Goal: Task Accomplishment & Management: Use online tool/utility

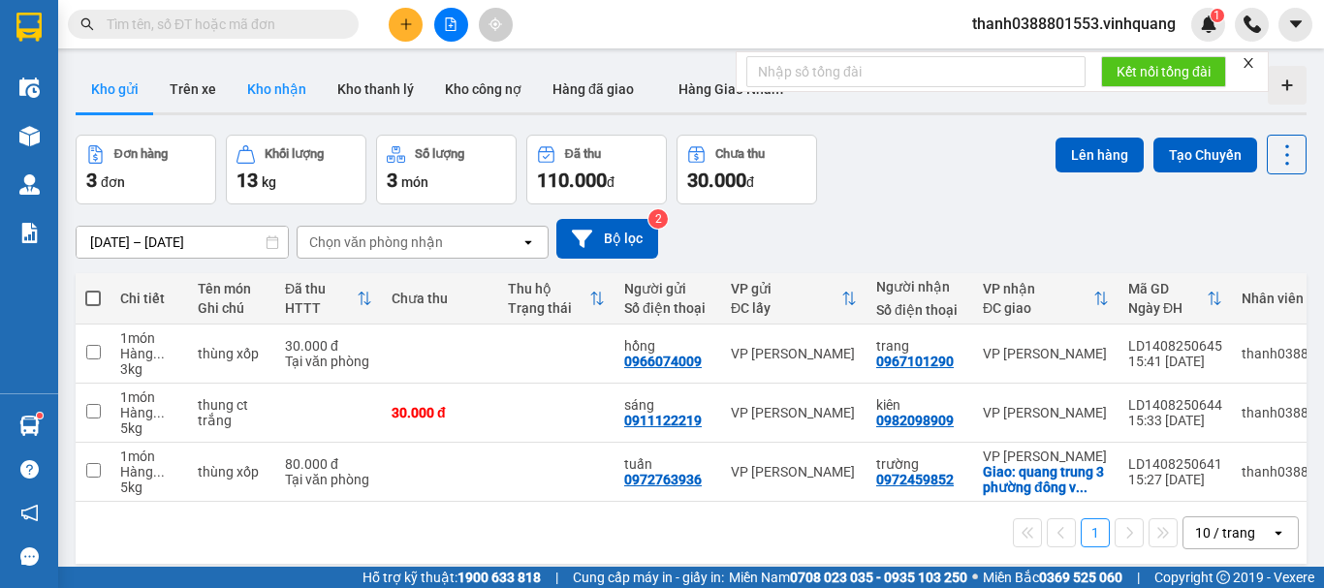
click at [272, 97] on button "Kho nhận" at bounding box center [277, 89] width 90 height 47
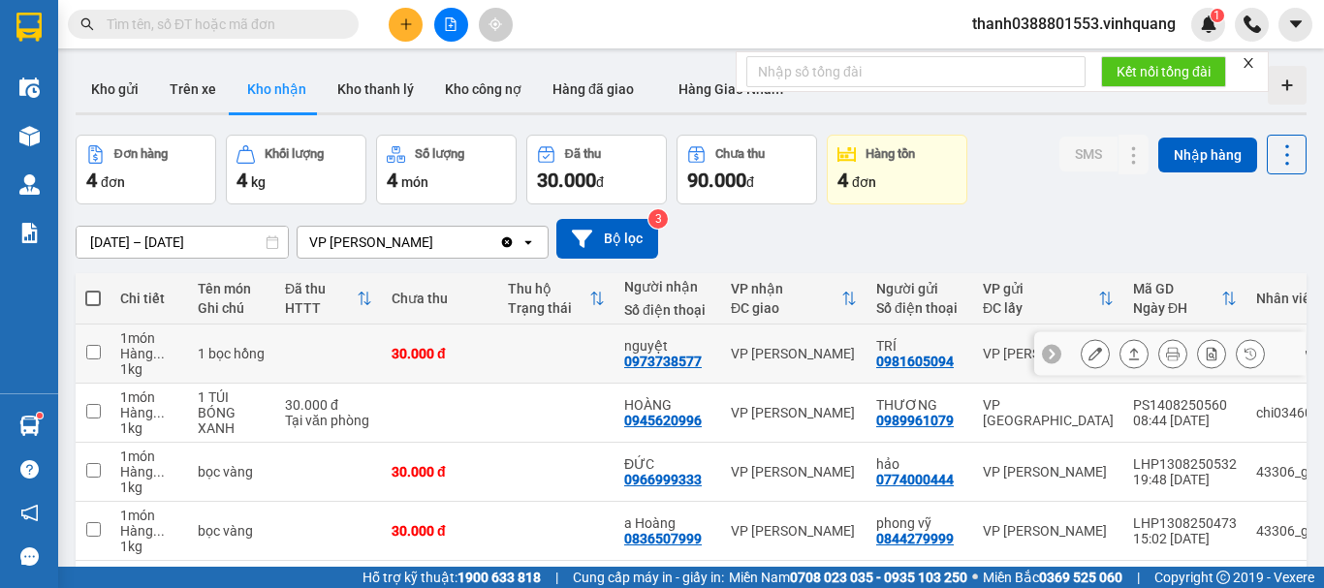
click at [1129, 352] on icon at bounding box center [1134, 354] width 11 height 12
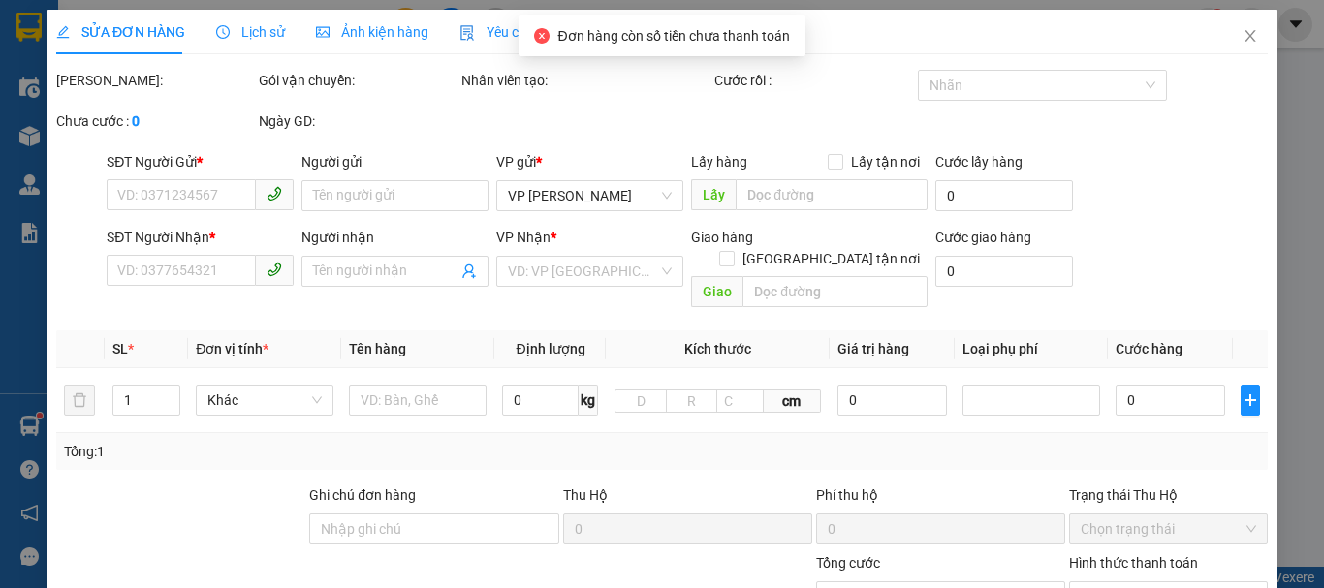
type input "0981605094"
type input "TRÍ"
type input "0973738577"
type input "nguyệt"
type input "30.000"
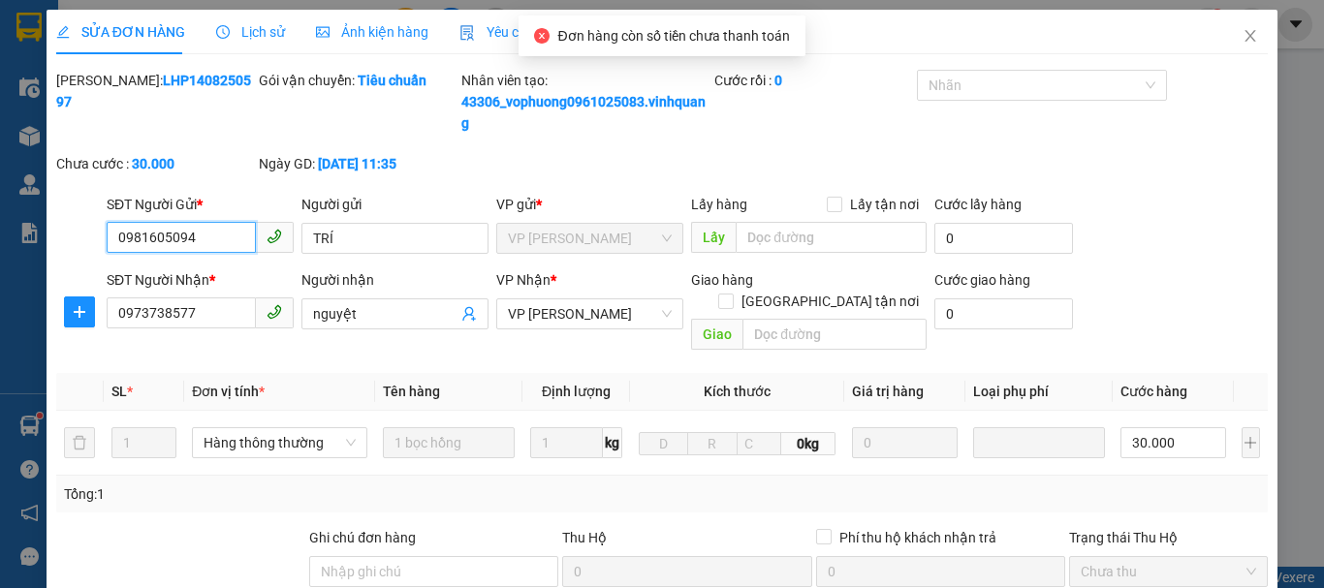
scroll to position [313, 0]
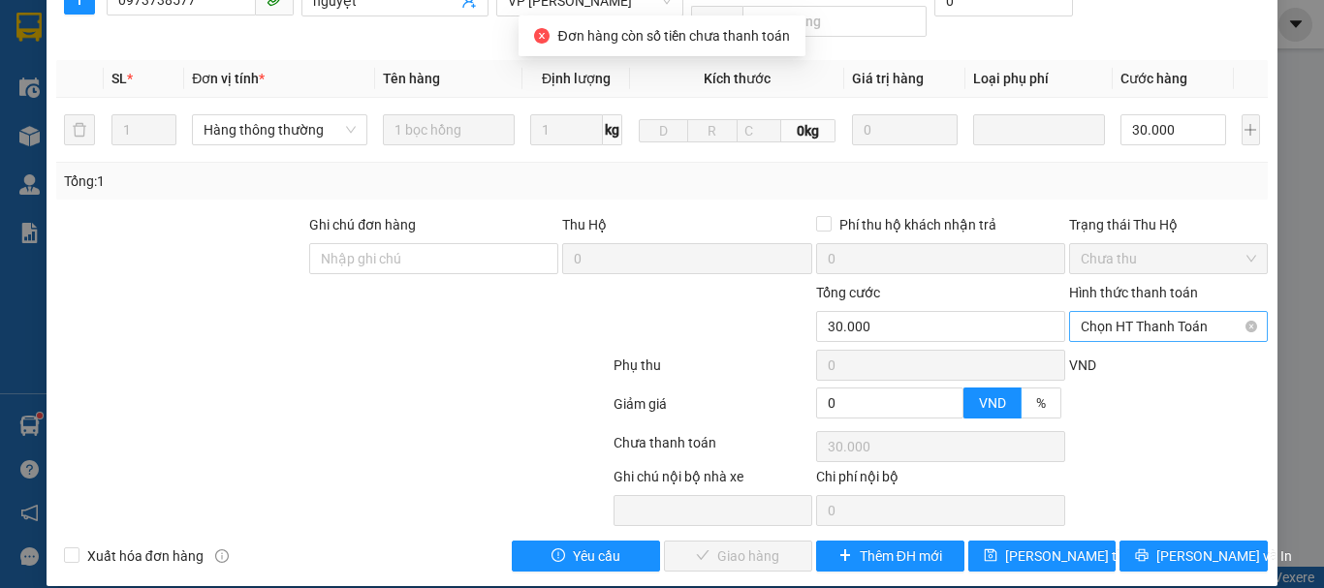
click at [1136, 312] on span "Chọn HT Thanh Toán" at bounding box center [1167, 326] width 175 height 29
click at [1126, 334] on div "Tại văn phòng" at bounding box center [1156, 343] width 173 height 21
type input "0"
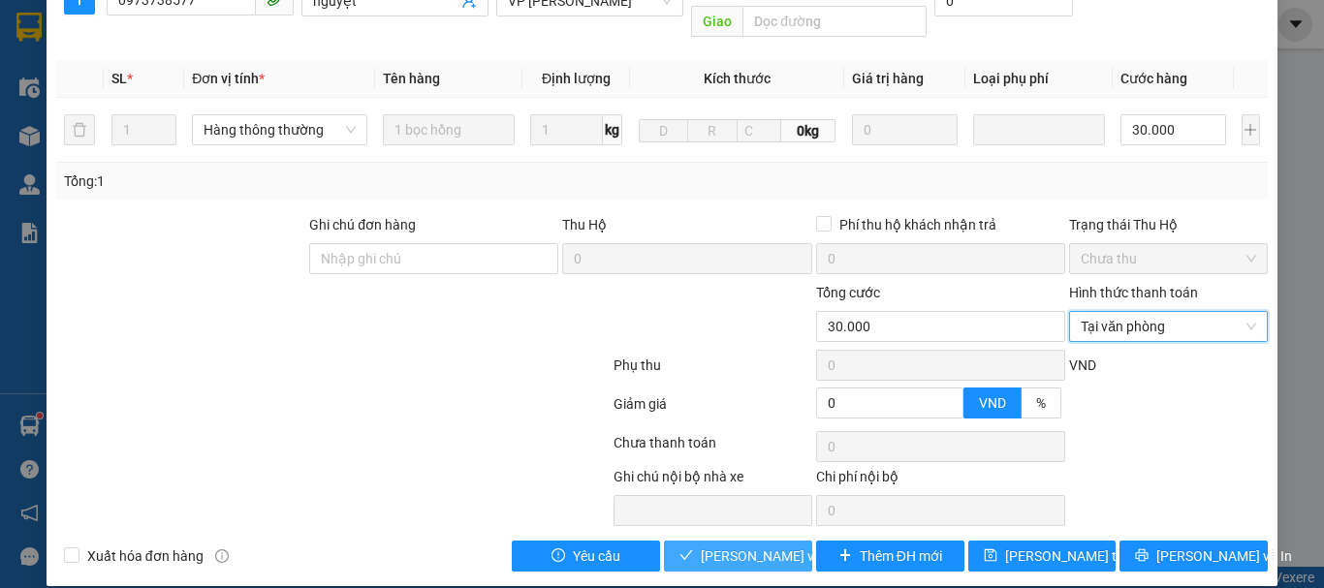
click at [763, 541] on button "[PERSON_NAME] và Giao hàng" at bounding box center [738, 556] width 148 height 31
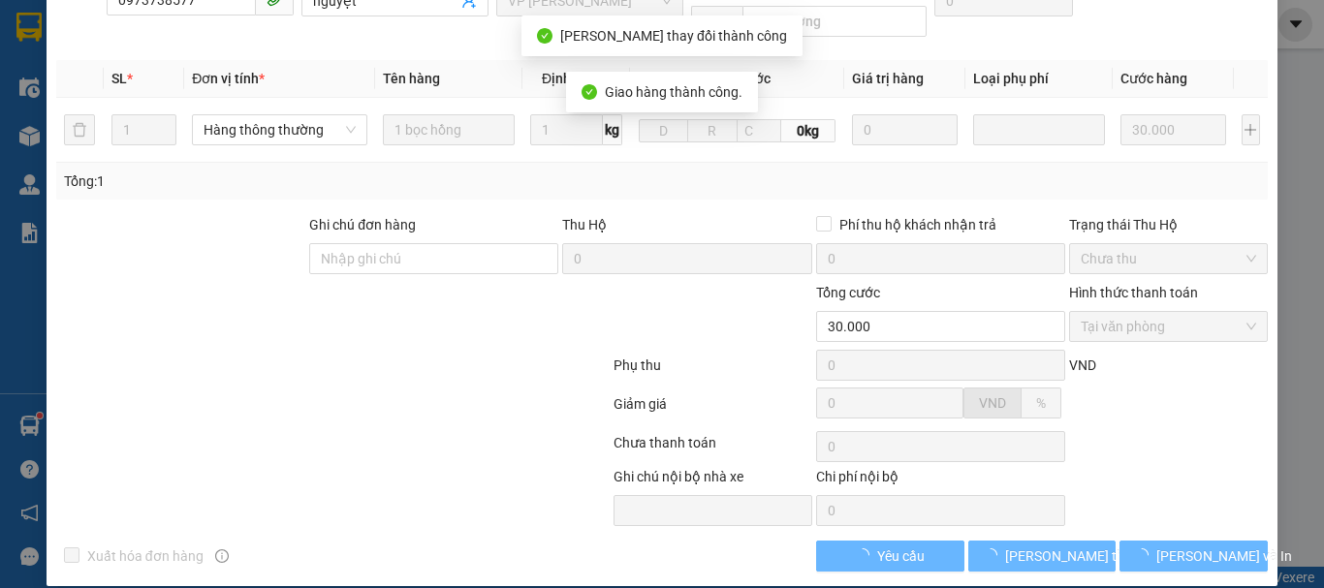
scroll to position [0, 0]
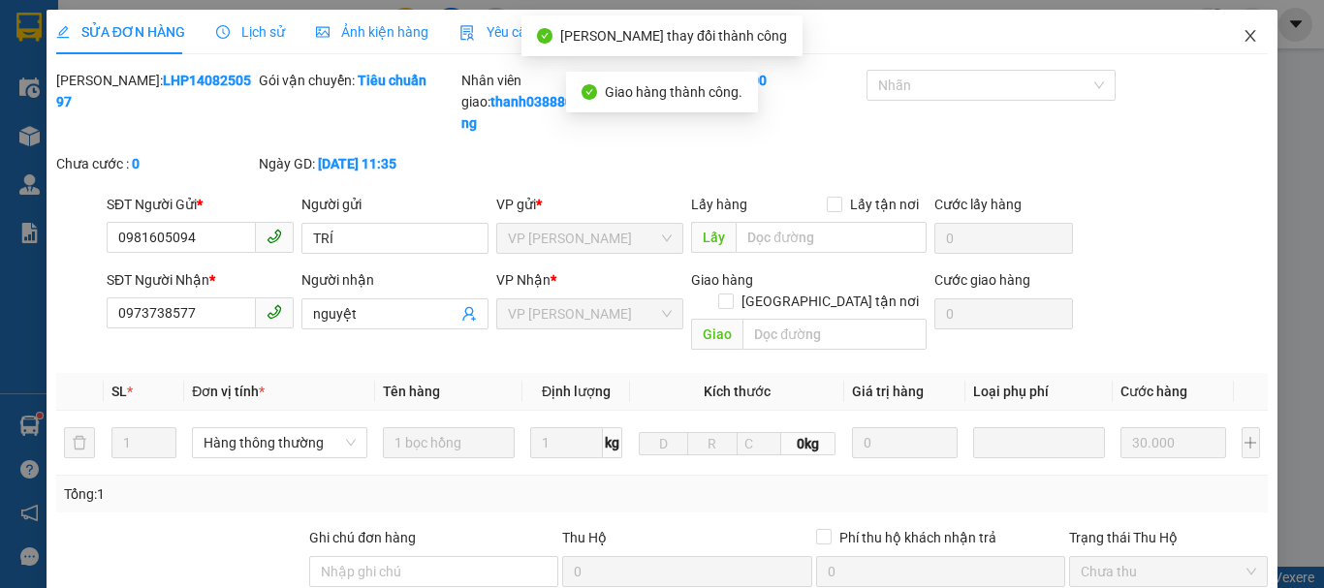
click at [1242, 33] on icon "close" at bounding box center [1250, 36] width 16 height 16
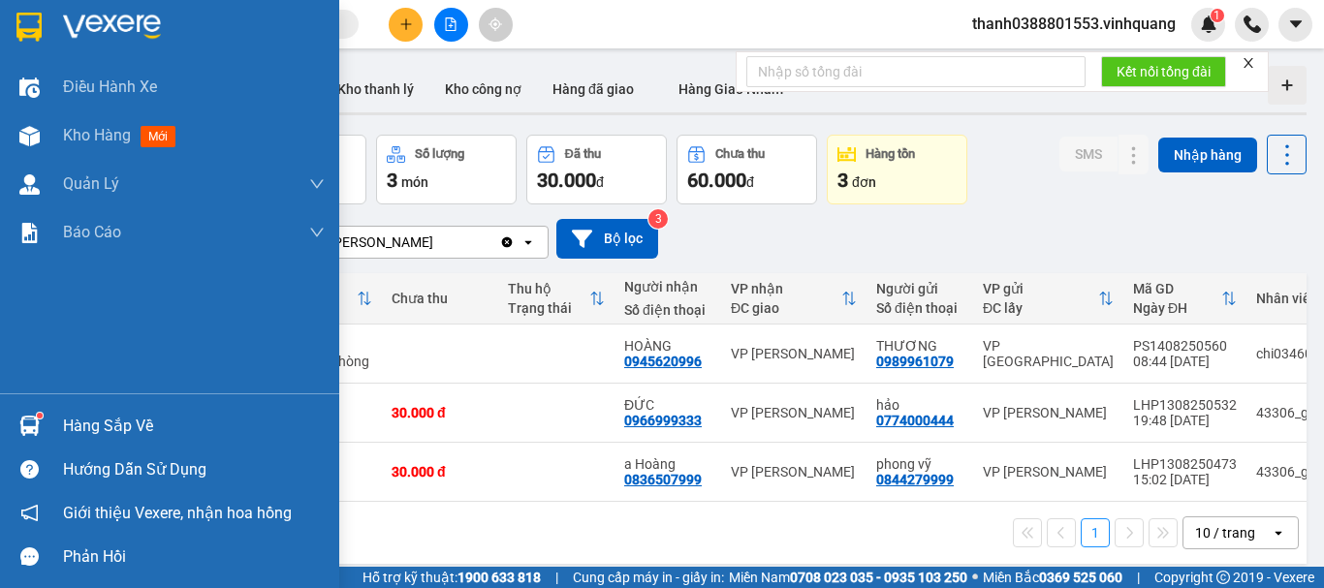
click at [55, 412] on div "Hàng sắp về" at bounding box center [169, 426] width 339 height 44
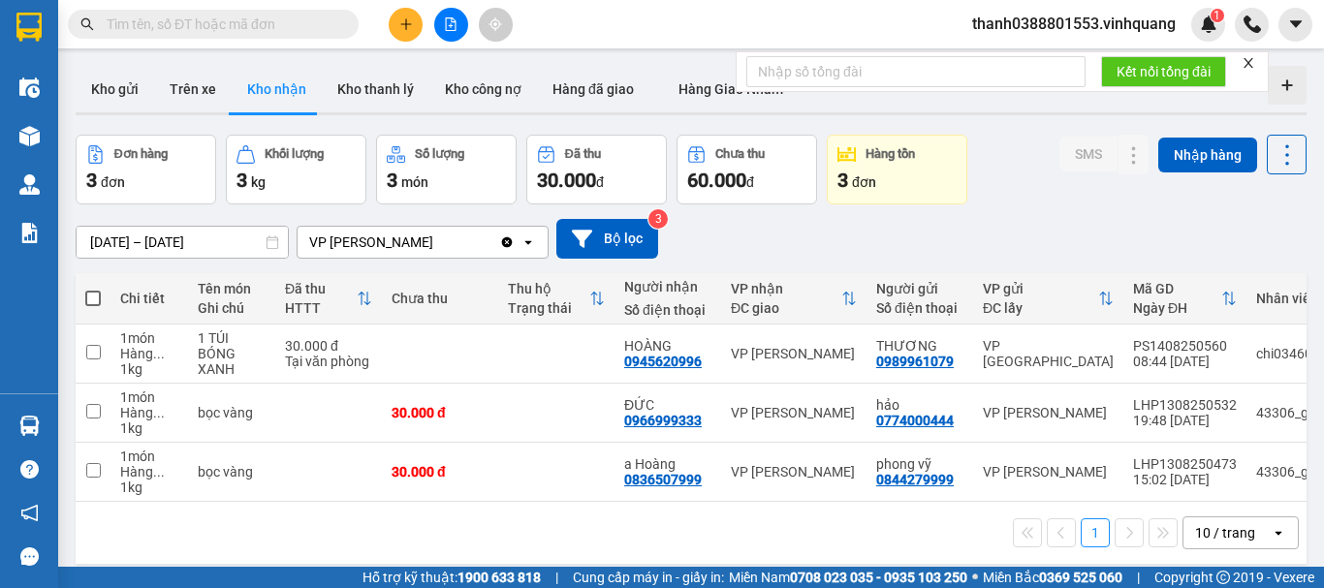
click at [858, 247] on section "Kết quả tìm kiếm ( 0 ) Bộ lọc No Data thanh0388801553.vinhquang 1 Điều hành xe …" at bounding box center [662, 294] width 1324 height 588
click at [90, 295] on span at bounding box center [93, 299] width 16 height 16
click at [93, 289] on input "checkbox" at bounding box center [93, 289] width 0 height 0
checkbox input "true"
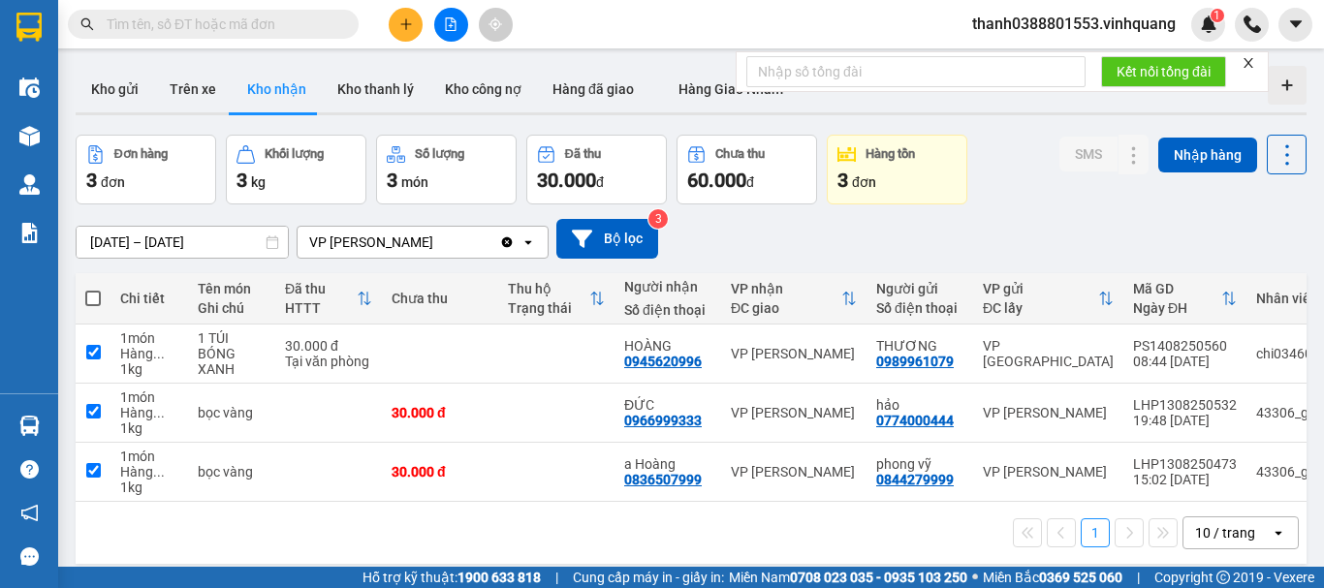
checkbox input "true"
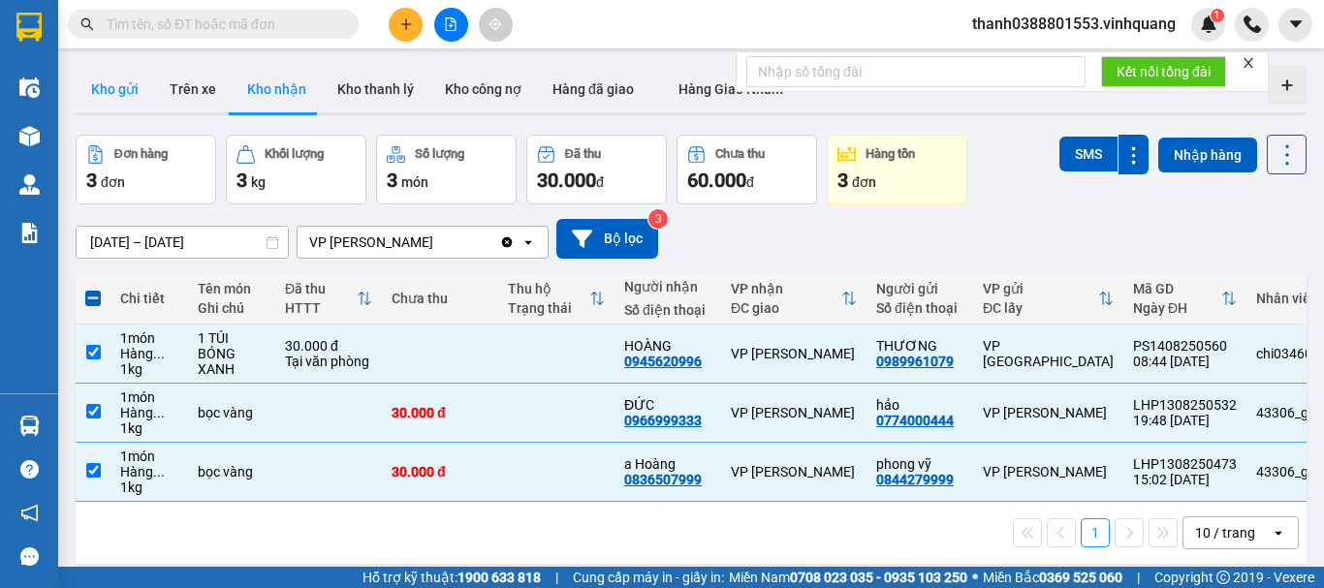
click at [100, 89] on button "Kho gửi" at bounding box center [115, 89] width 78 height 47
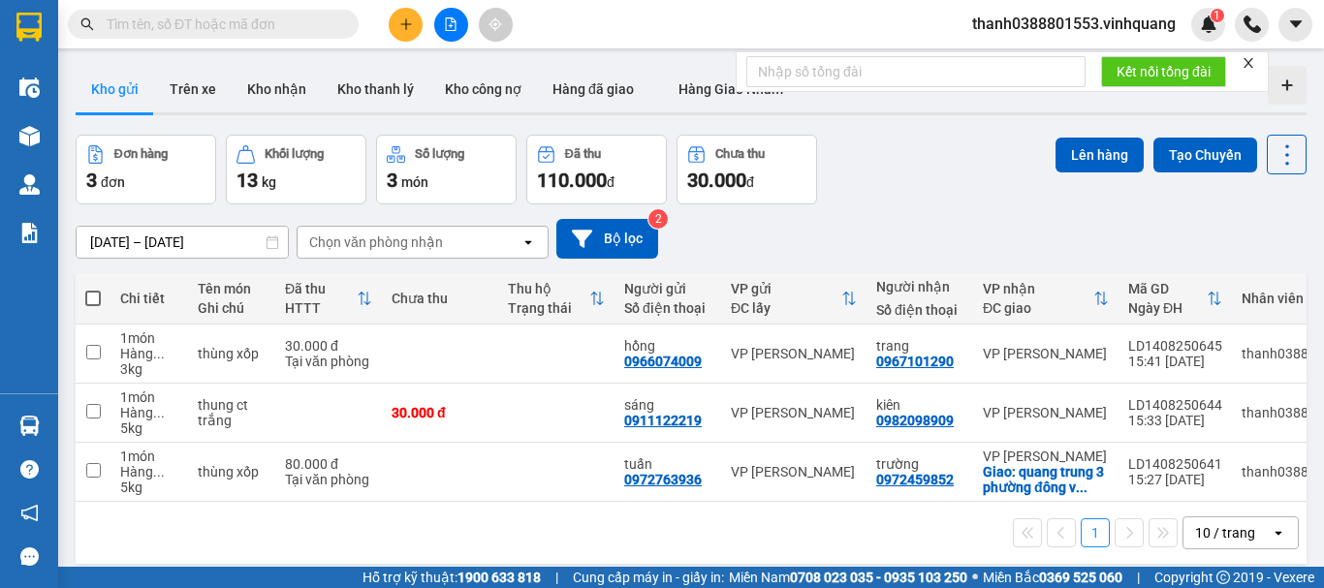
click at [92, 298] on span at bounding box center [93, 299] width 16 height 16
click at [93, 289] on input "checkbox" at bounding box center [93, 289] width 0 height 0
checkbox input "true"
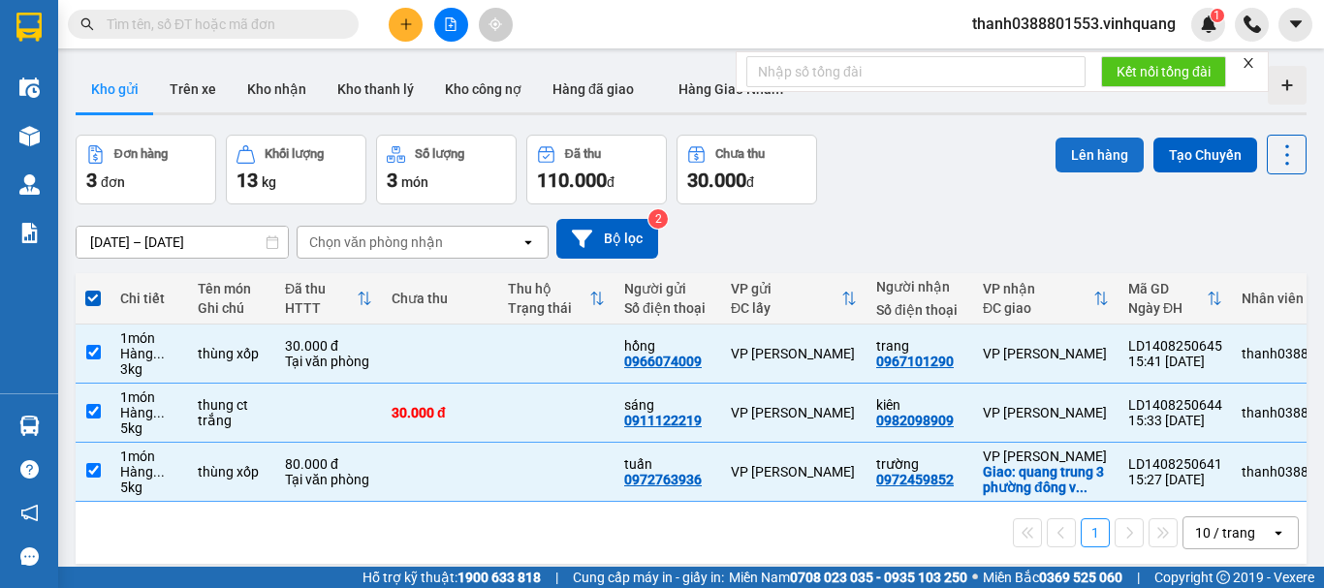
click at [1081, 157] on button "Lên hàng" at bounding box center [1099, 155] width 88 height 35
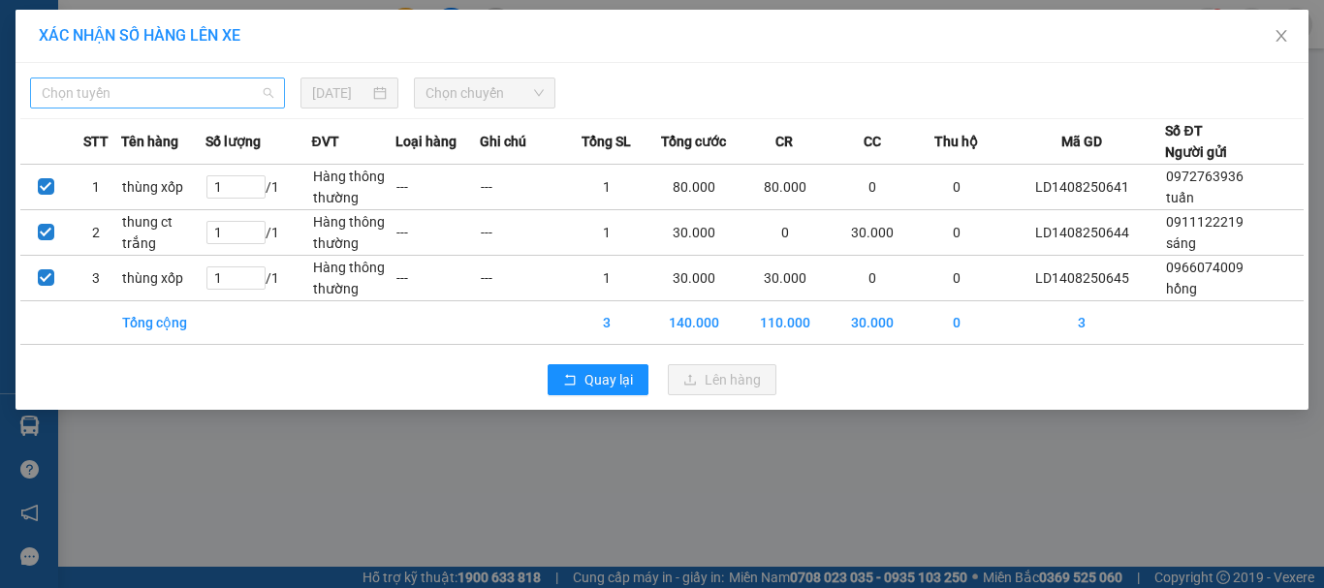
click at [159, 99] on span "Chọn tuyến" at bounding box center [158, 92] width 232 height 29
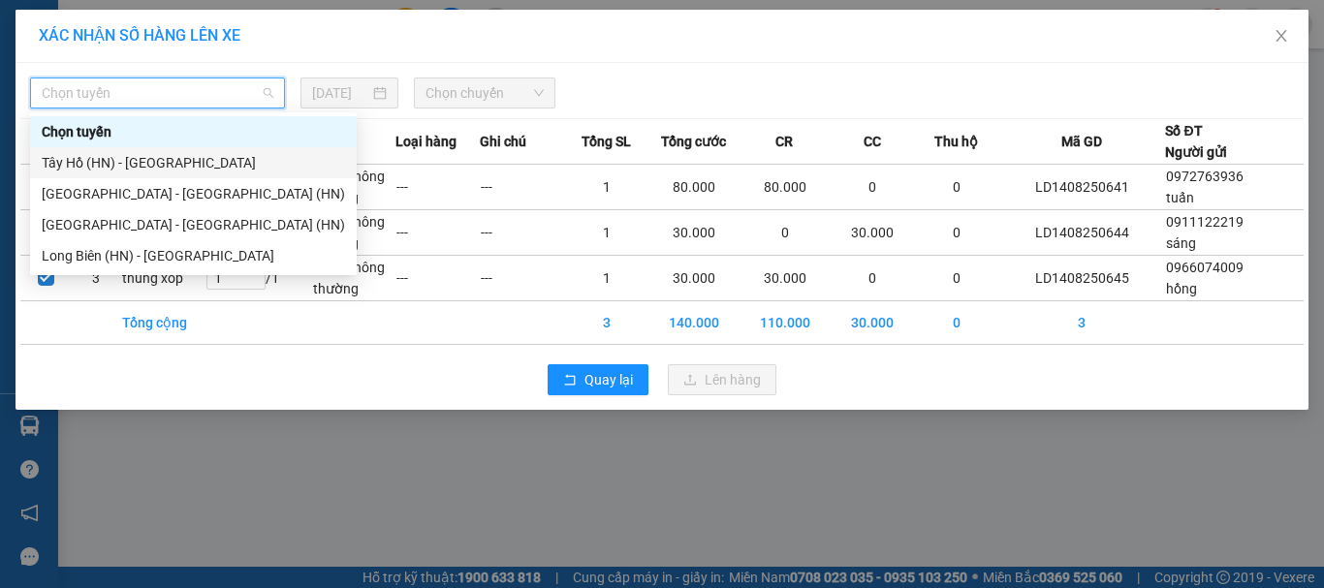
click at [130, 169] on div "Tây Hồ (HN) - [GEOGRAPHIC_DATA]" at bounding box center [193, 162] width 303 height 21
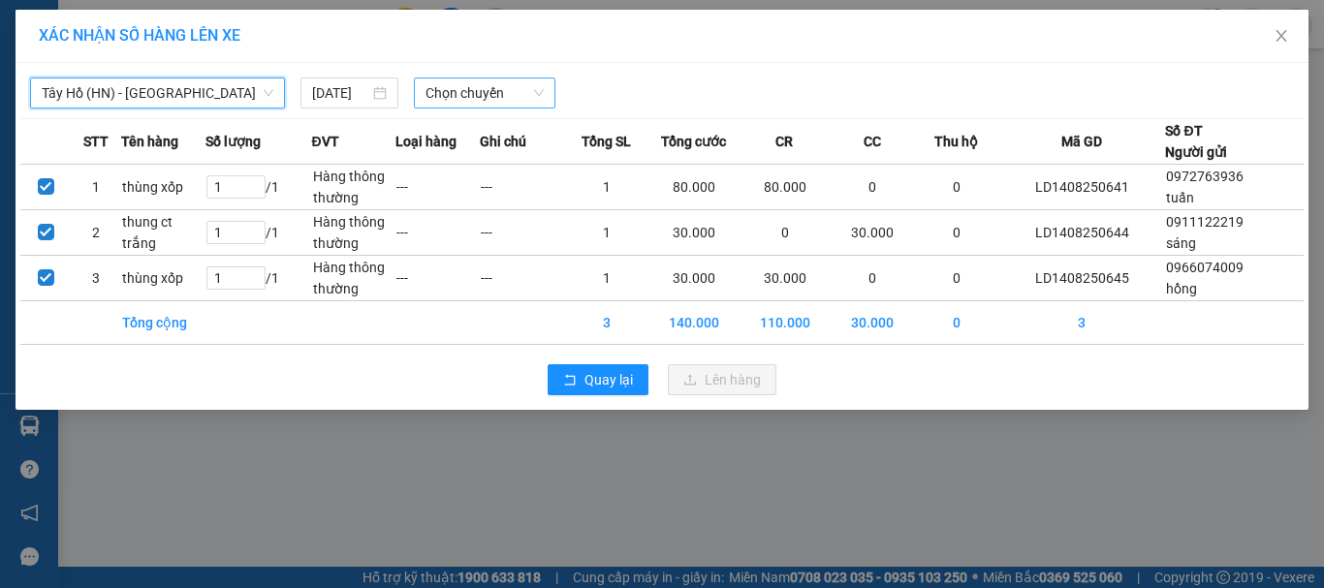
click at [465, 87] on span "Chọn chuyến" at bounding box center [484, 92] width 119 height 29
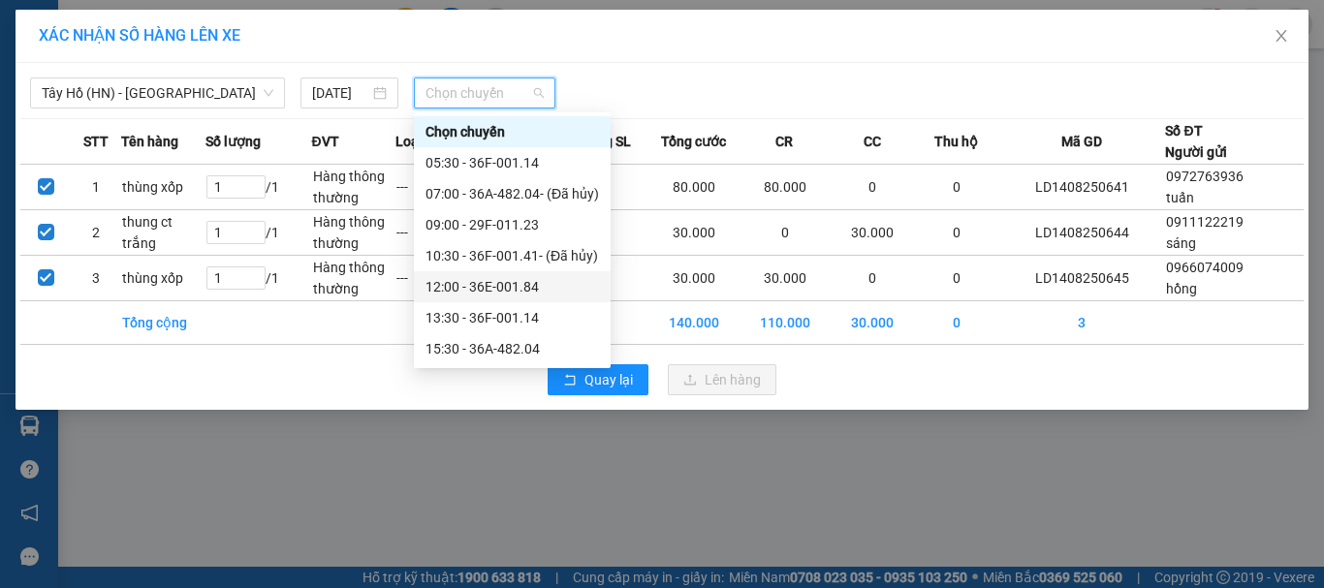
scroll to position [93, 0]
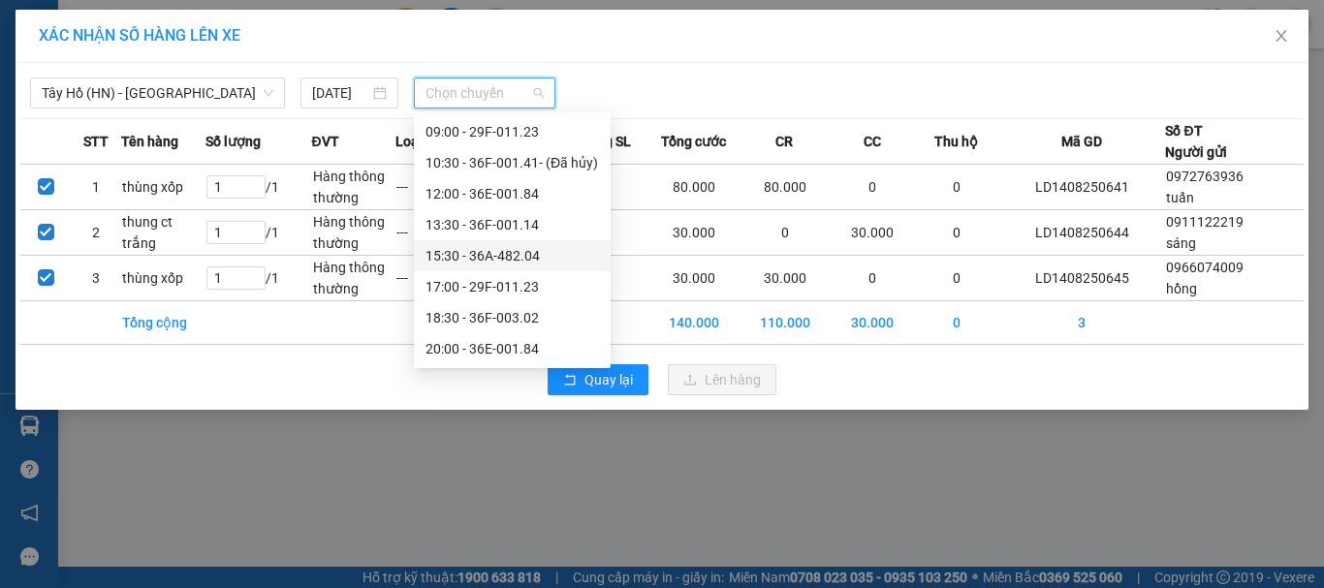
click at [459, 255] on div "15:30 - 36A-482.04" at bounding box center [511, 255] width 173 height 21
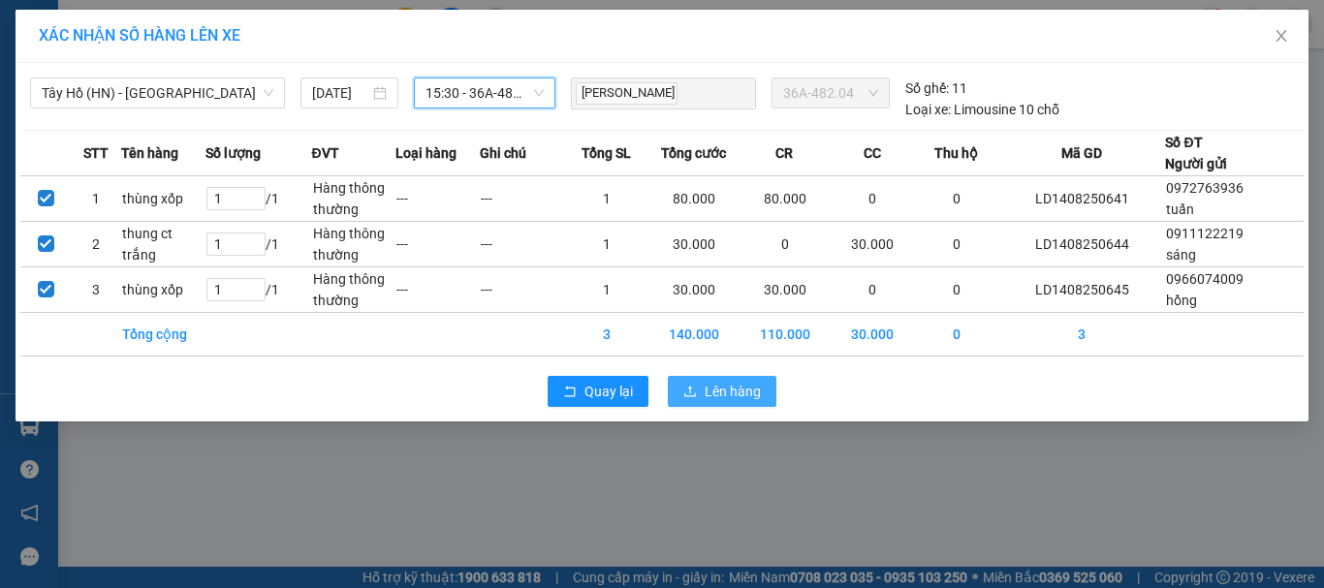
click at [706, 389] on span "Lên hàng" at bounding box center [733, 391] width 56 height 21
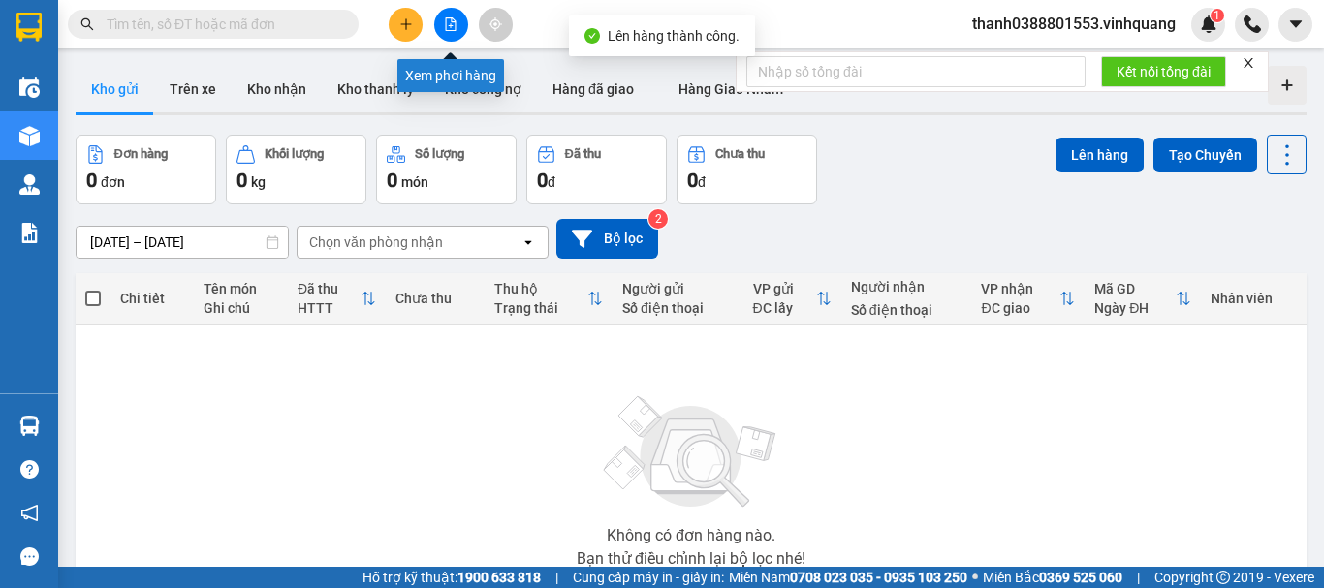
click at [446, 27] on icon "file-add" at bounding box center [451, 24] width 11 height 14
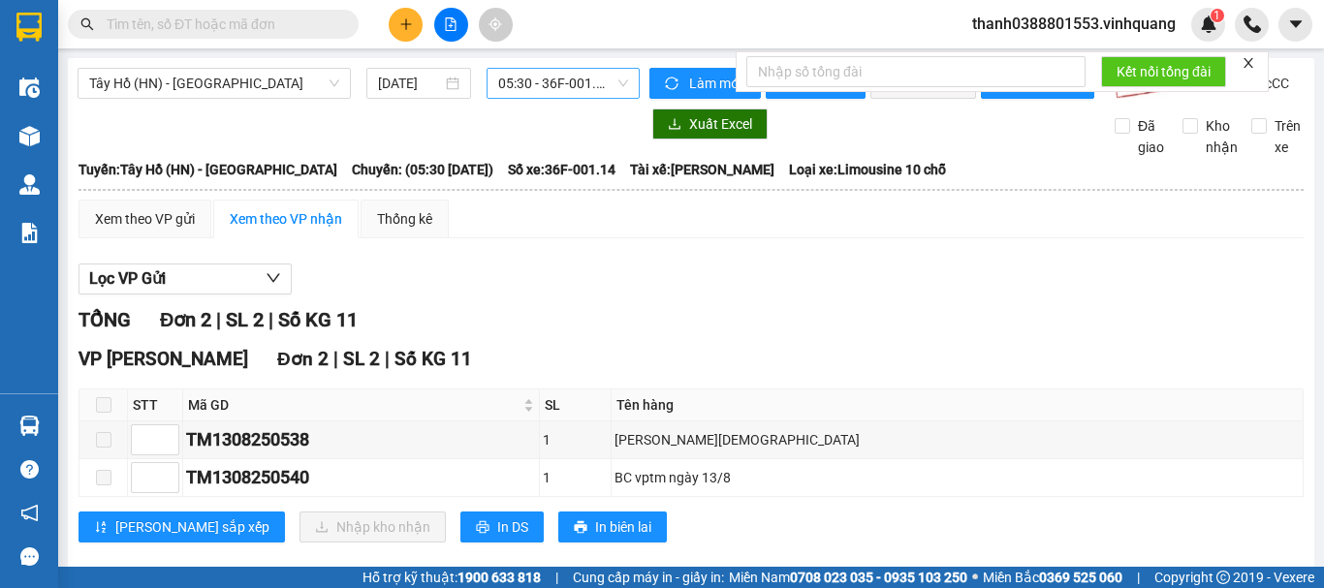
click at [518, 91] on span "05:30 - 36F-001.14" at bounding box center [563, 83] width 130 height 29
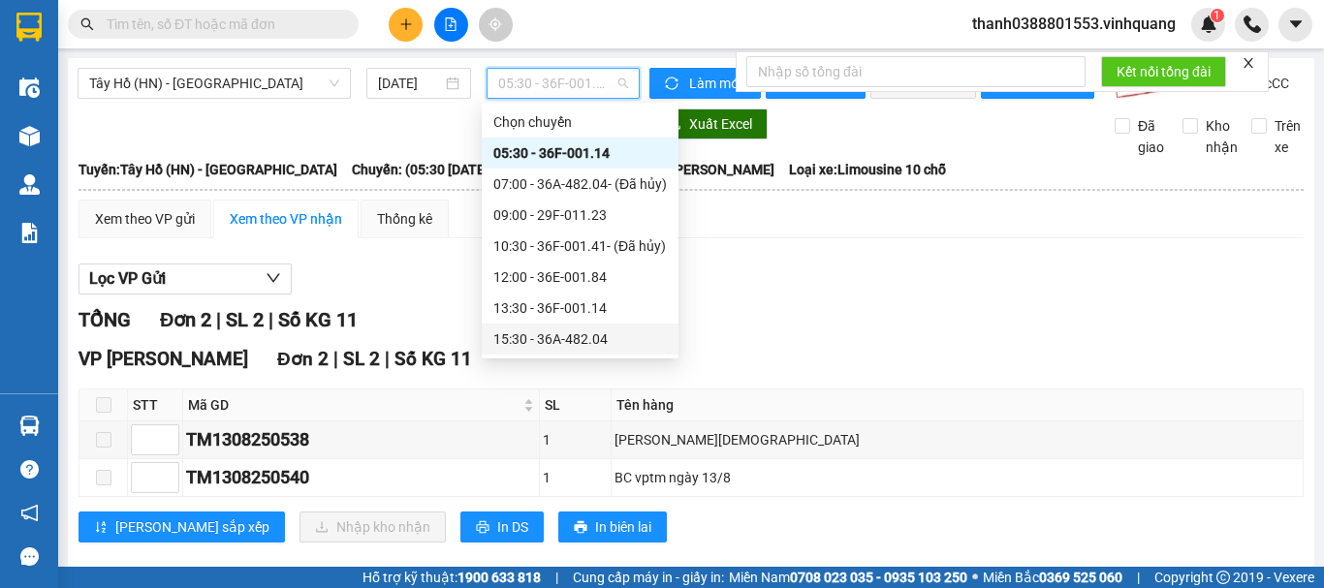
click at [553, 335] on div "15:30 - 36A-482.04" at bounding box center [579, 339] width 173 height 21
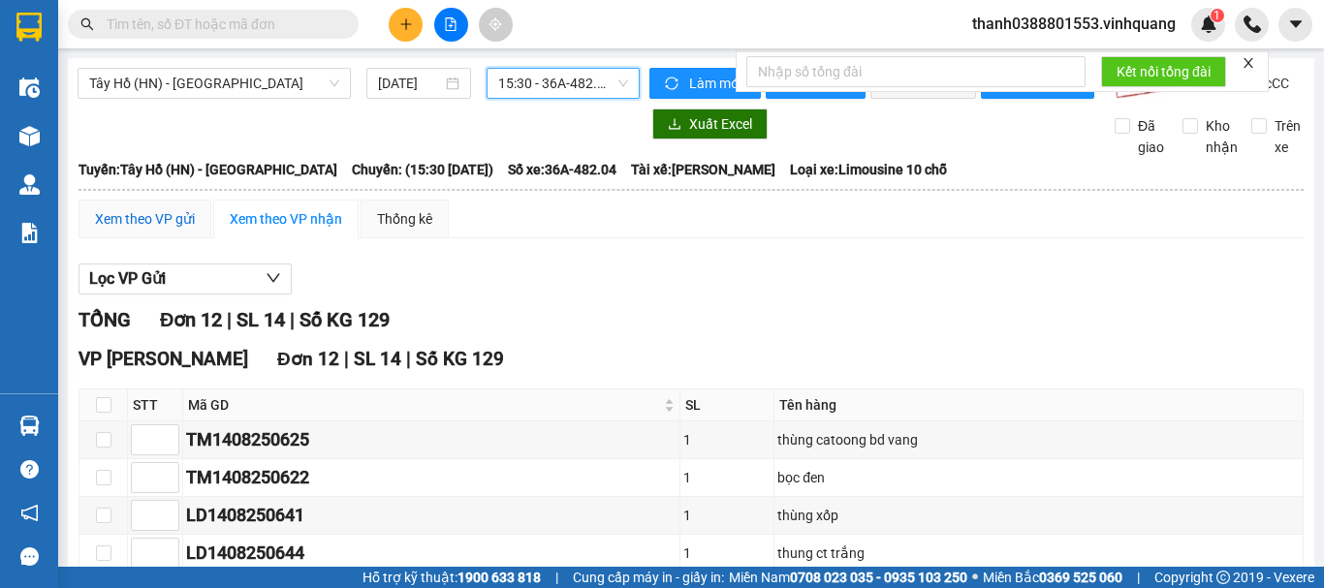
click at [167, 230] on div "Xem theo VP gửi" at bounding box center [145, 218] width 100 height 21
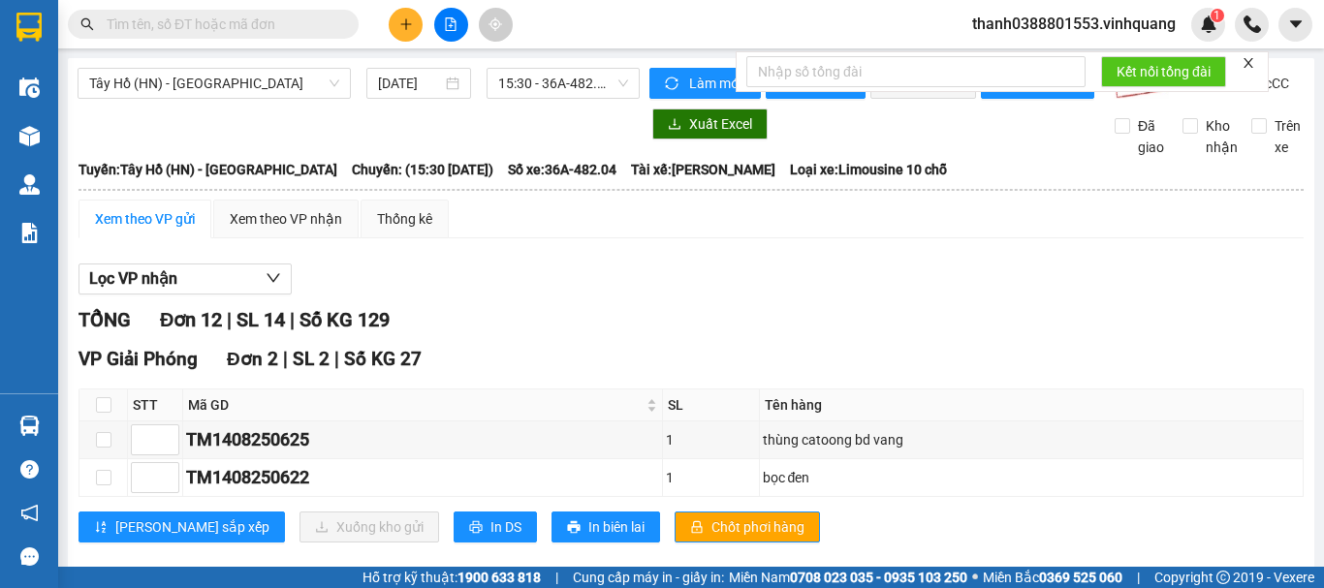
scroll to position [882, 0]
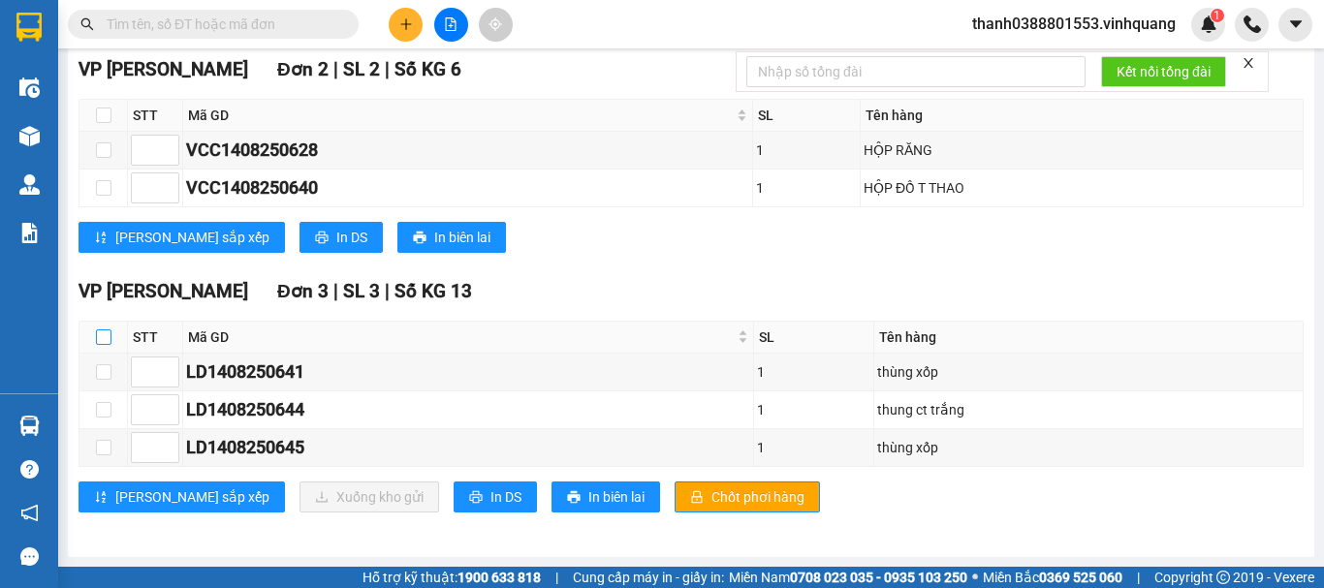
click at [101, 336] on input "checkbox" at bounding box center [104, 337] width 16 height 16
checkbox input "true"
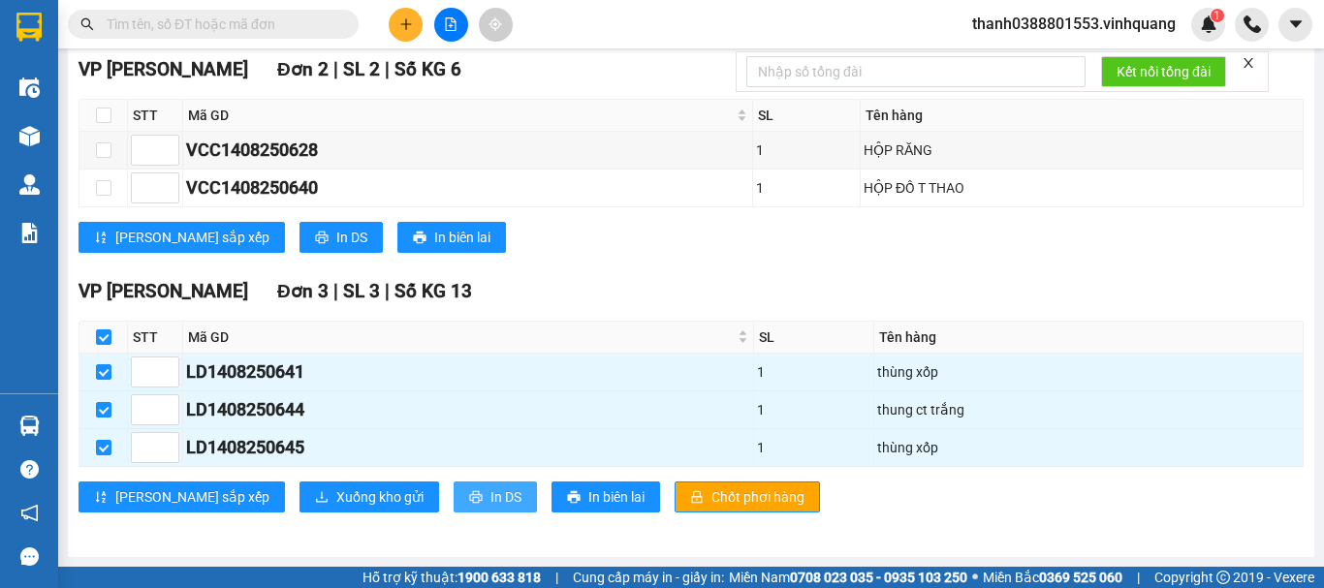
click at [490, 489] on span "In DS" at bounding box center [505, 496] width 31 height 21
